Goal: Navigation & Orientation: Find specific page/section

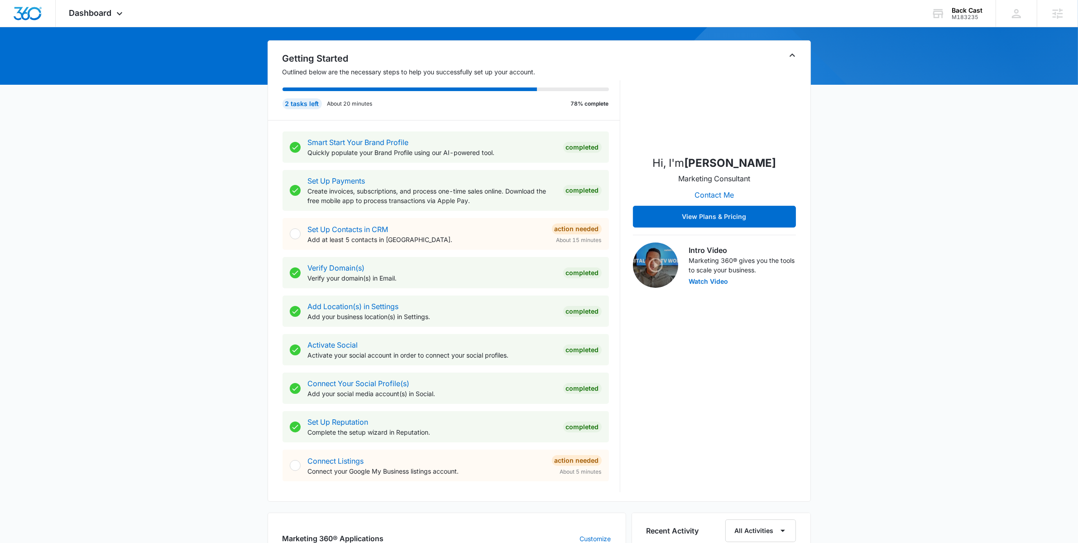
scroll to position [455, 0]
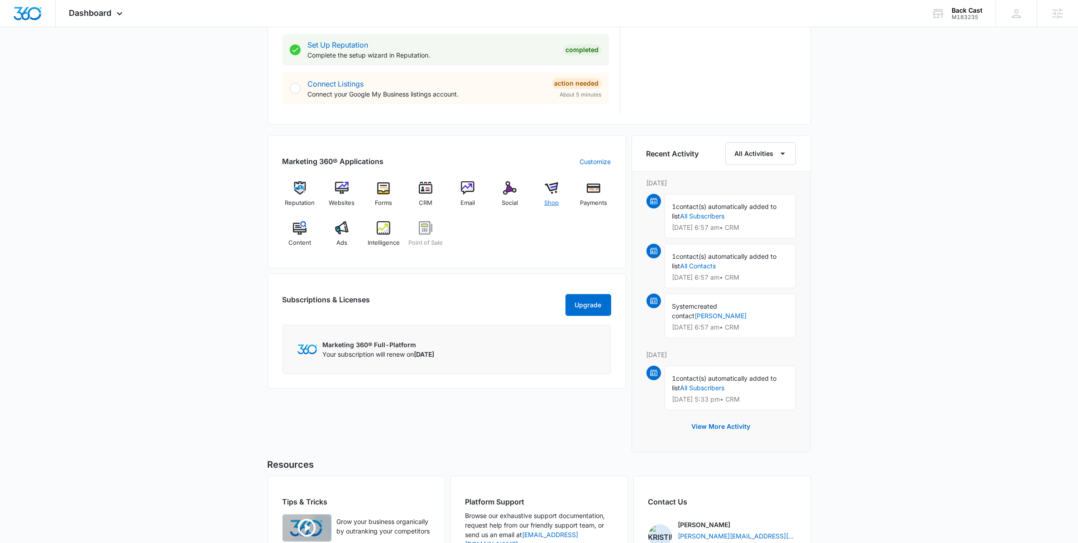
click at [549, 202] on span "Shop" at bounding box center [551, 202] width 14 height 9
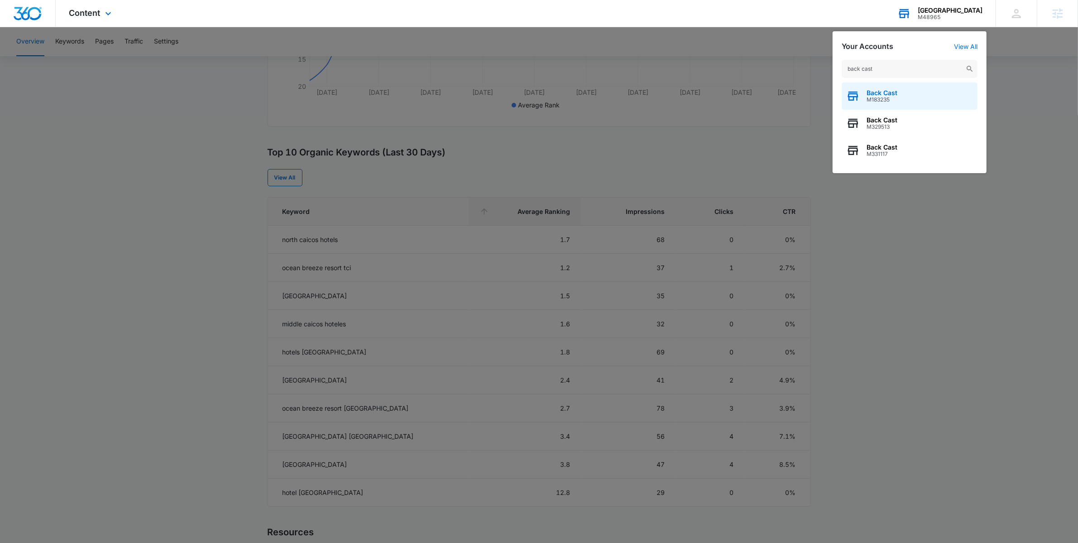
type input "back cast"
click at [876, 95] on span "Back Cast" at bounding box center [882, 92] width 31 height 7
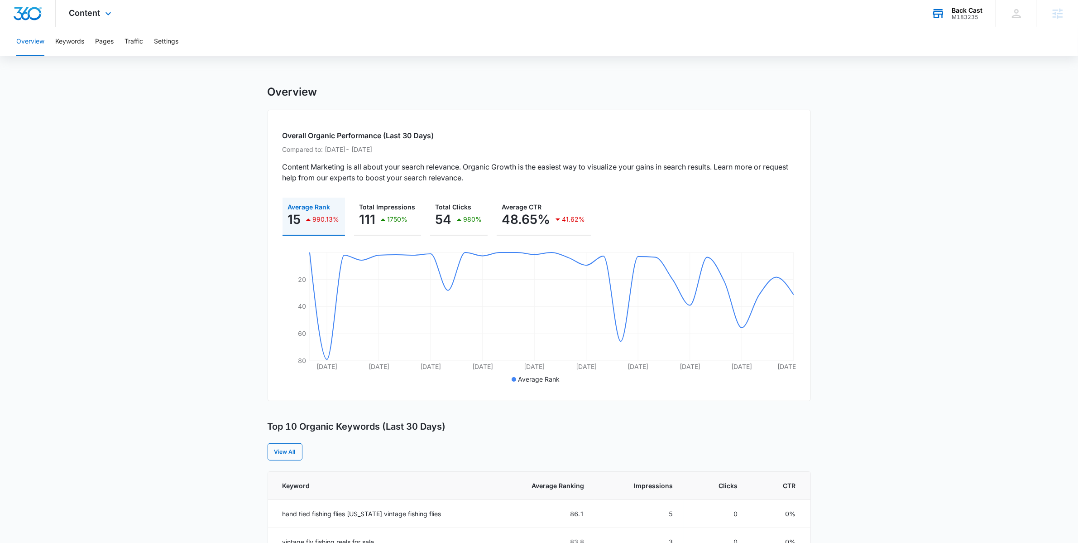
click at [101, 18] on div "Content Apps Reputation Websites Forms CRM Email Social Shop Payments POS Conte…" at bounding box center [92, 13] width 72 height 27
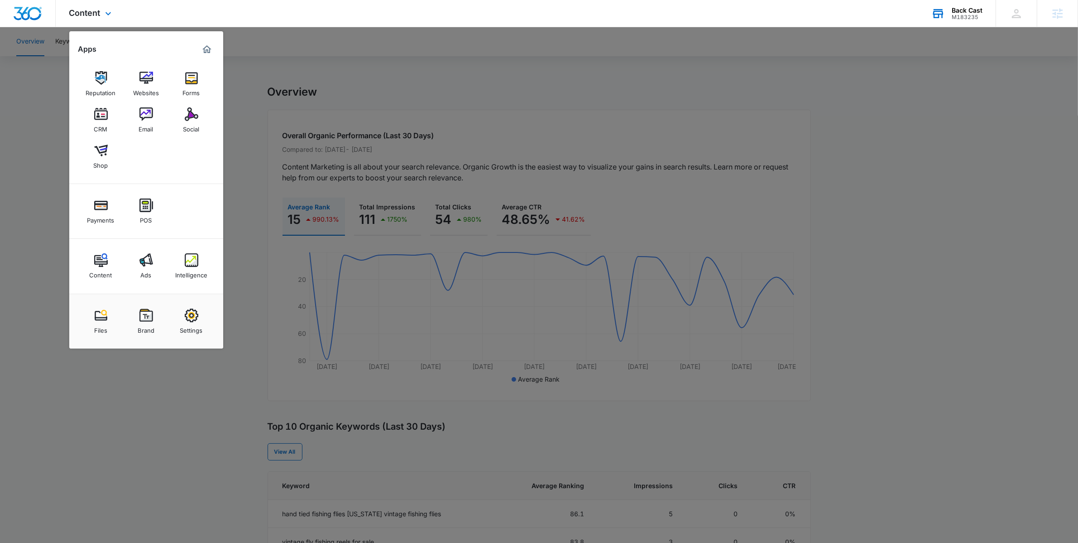
click at [81, 154] on div "Reputation Websites Forms CRM Email Social Shop" at bounding box center [146, 120] width 154 height 127
click at [115, 157] on link "Shop" at bounding box center [101, 156] width 34 height 34
